Goal: Check status: Check status

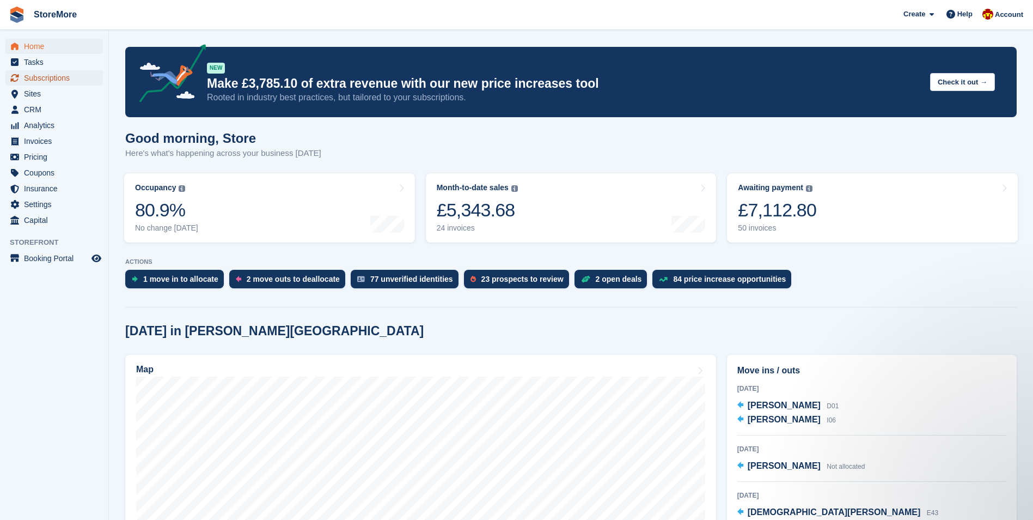
click at [54, 77] on span "Subscriptions" at bounding box center [56, 77] width 65 height 15
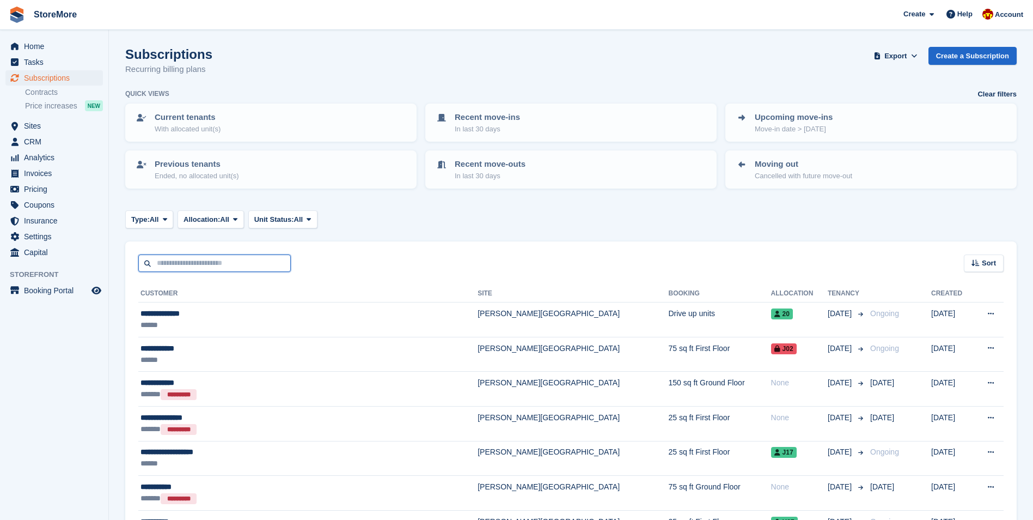
click at [199, 258] on input "text" at bounding box center [214, 263] width 152 height 18
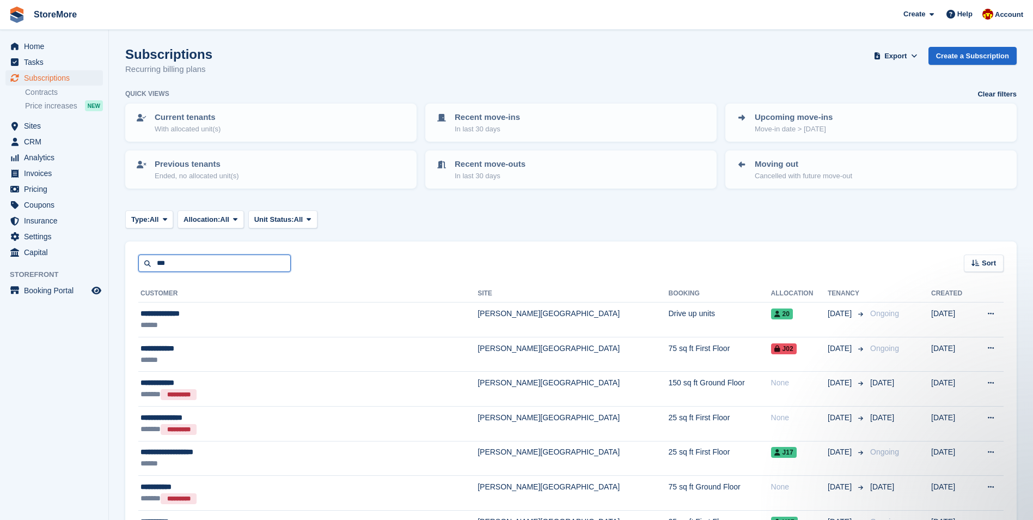
type input "***"
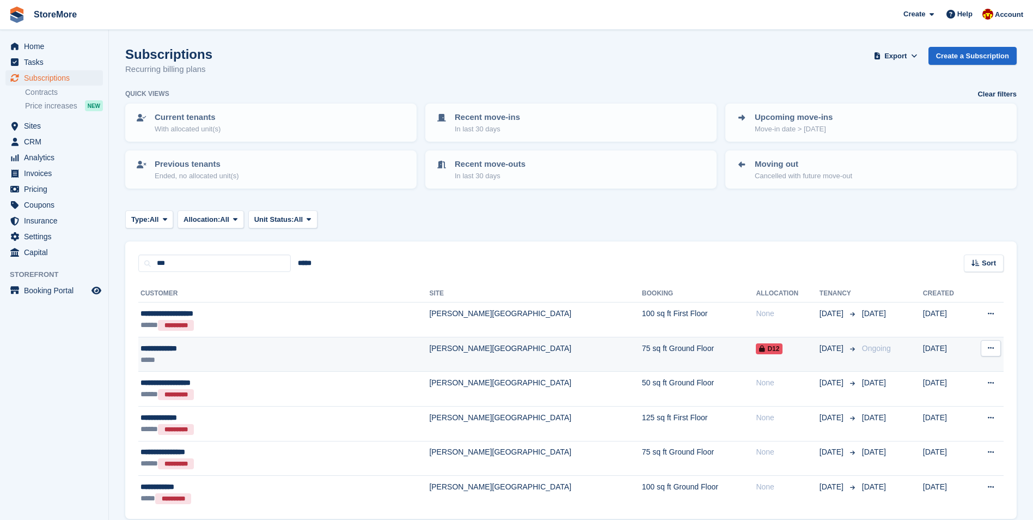
click at [232, 352] on div "**********" at bounding box center [237, 348] width 192 height 11
